Goal: Task Accomplishment & Management: Manage account settings

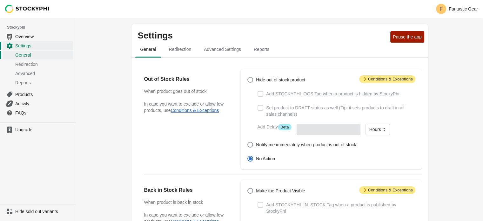
click at [250, 78] on span at bounding box center [250, 80] width 6 height 6
click at [247, 77] on input "Hide out of stock product" at bounding box center [247, 77] width 0 height 0
radio input "true"
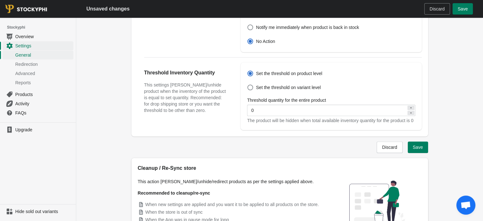
scroll to position [222, 0]
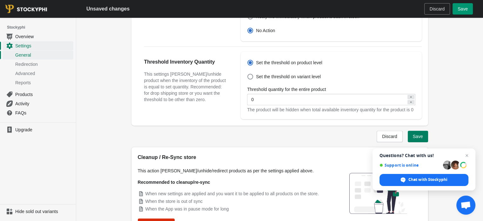
click at [460, 13] on button "Save" at bounding box center [462, 8] width 20 height 11
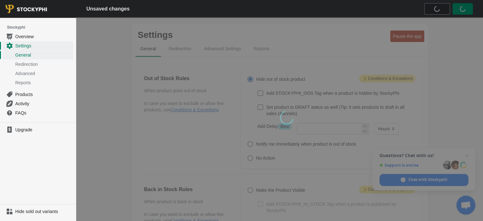
scroll to position [0, 0]
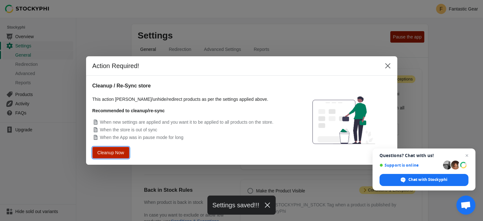
click at [114, 151] on span "Cleanup Now" at bounding box center [111, 152] width 24 height 4
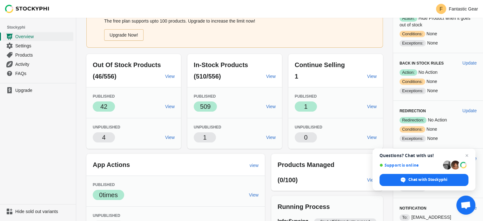
scroll to position [23, 0]
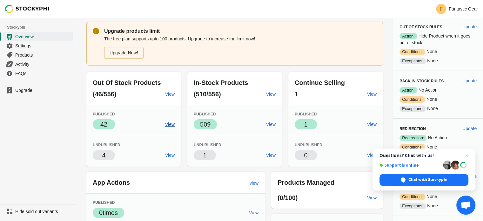
click at [173, 126] on span "View" at bounding box center [170, 124] width 10 height 5
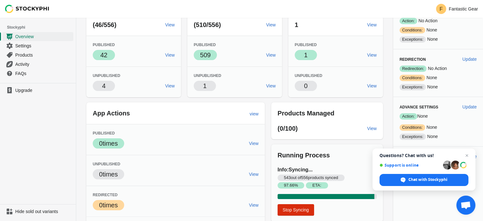
scroll to position [118, 0]
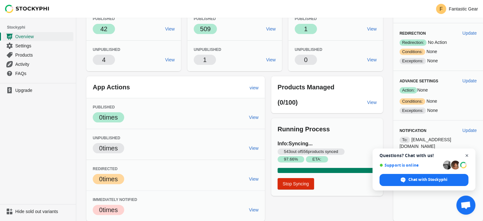
click at [465, 155] on span "Open chat" at bounding box center [467, 155] width 8 height 8
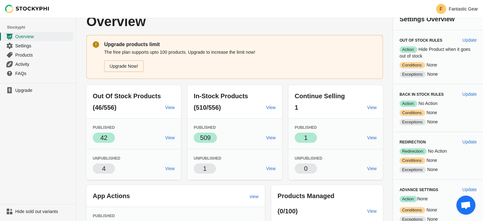
scroll to position [0, 0]
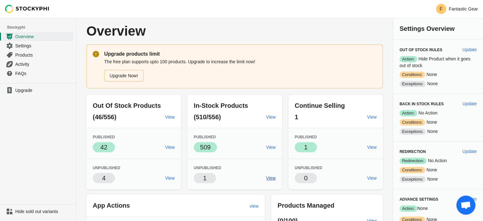
click at [272, 181] on link "View" at bounding box center [270, 177] width 15 height 11
click at [467, 50] on span "Update" at bounding box center [469, 49] width 14 height 5
select select "hours"
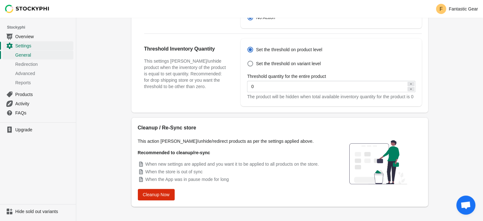
scroll to position [242, 0]
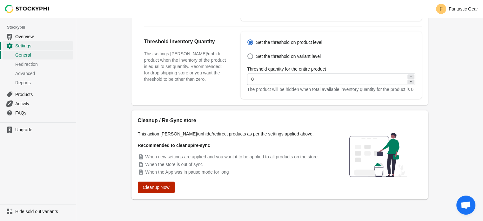
click at [159, 188] on span "Cleanup Now" at bounding box center [156, 186] width 27 height 5
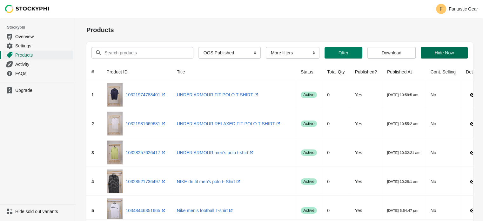
click at [442, 54] on span "Hide Now" at bounding box center [443, 52] width 19 height 5
click at [441, 51] on span "Hide Now" at bounding box center [443, 52] width 19 height 5
click at [34, 56] on span "Products" at bounding box center [43, 55] width 57 height 6
